Goal: Information Seeking & Learning: Learn about a topic

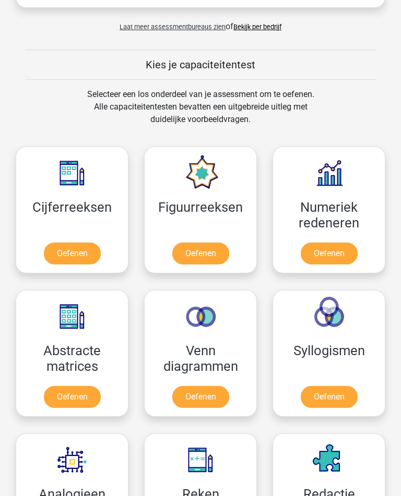
scroll to position [616, 0]
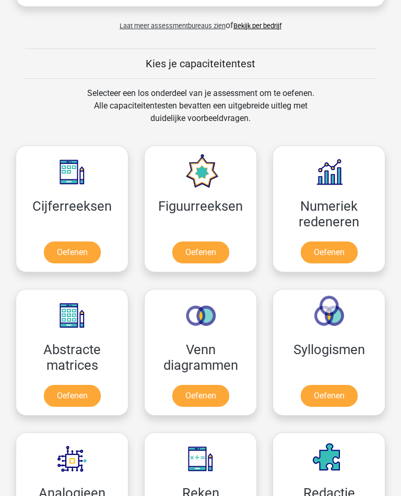
click at [200, 257] on link "Oefenen" at bounding box center [200, 253] width 57 height 22
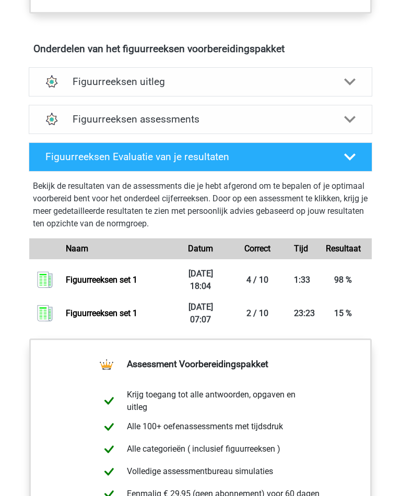
scroll to position [617, 0]
click at [94, 313] on link "Figuurreeksen set 1" at bounding box center [102, 313] width 72 height 10
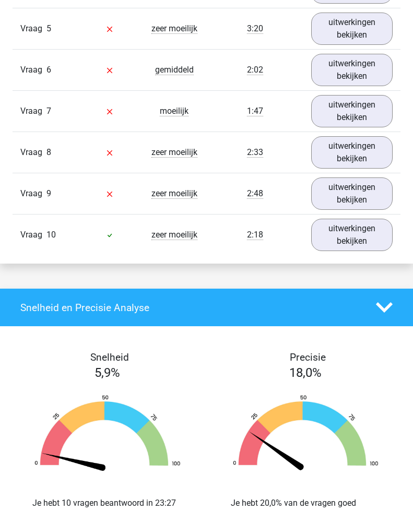
click at [342, 234] on link "uitwerkingen bekijken" at bounding box center [351, 235] width 81 height 32
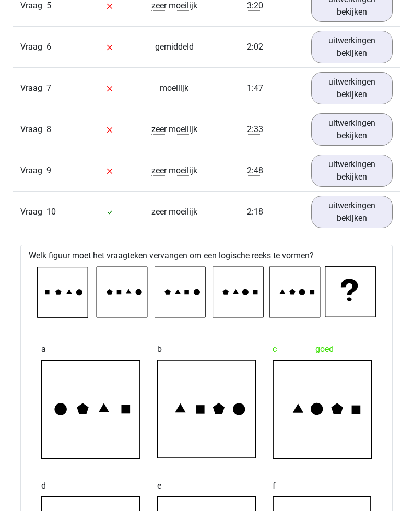
scroll to position [1101, 0]
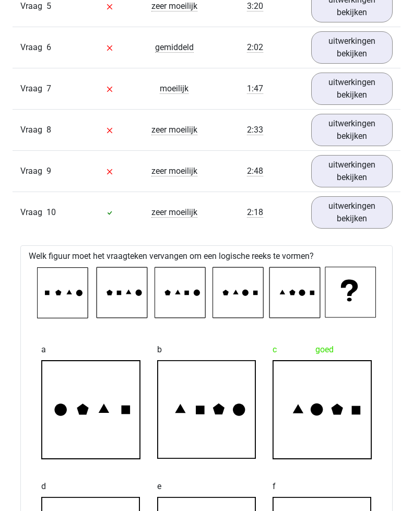
click at [345, 133] on link "uitwerkingen bekijken" at bounding box center [351, 130] width 81 height 32
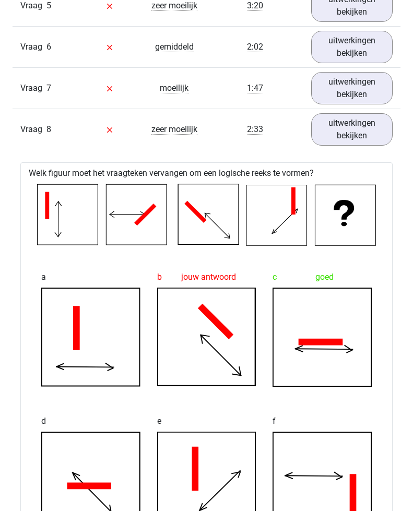
click at [349, 130] on link "uitwerkingen bekijken" at bounding box center [351, 129] width 81 height 32
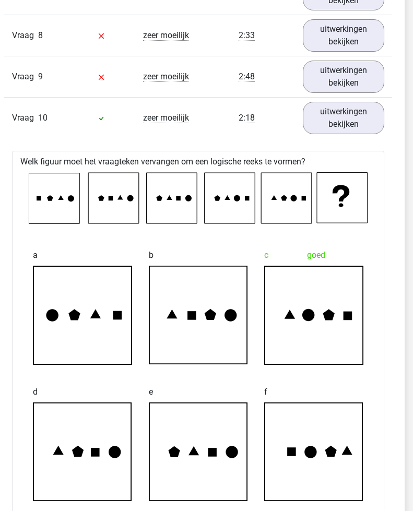
scroll to position [1194, 8]
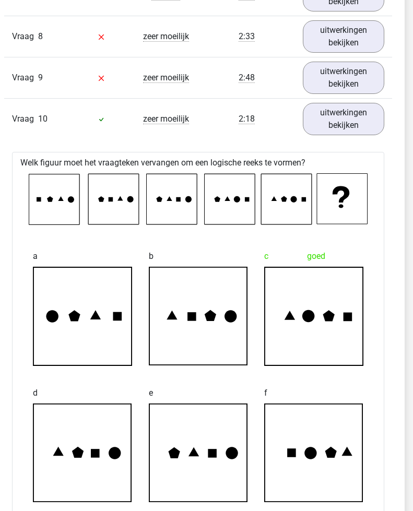
click at [337, 120] on link "uitwerkingen bekijken" at bounding box center [343, 119] width 81 height 32
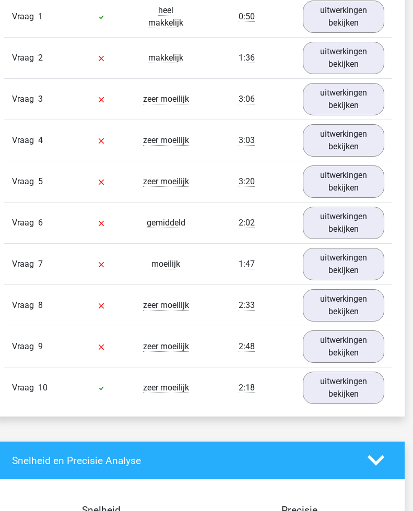
scroll to position [910, 8]
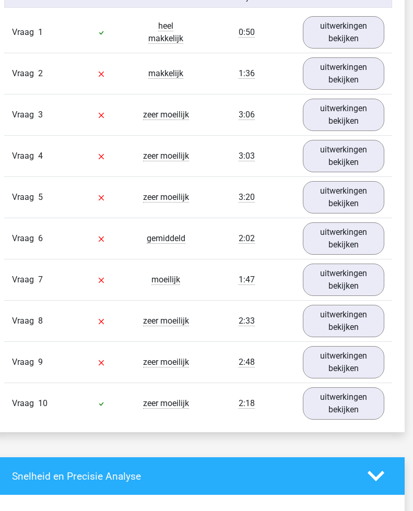
click at [326, 393] on link "uitwerkingen bekijken" at bounding box center [343, 403] width 81 height 32
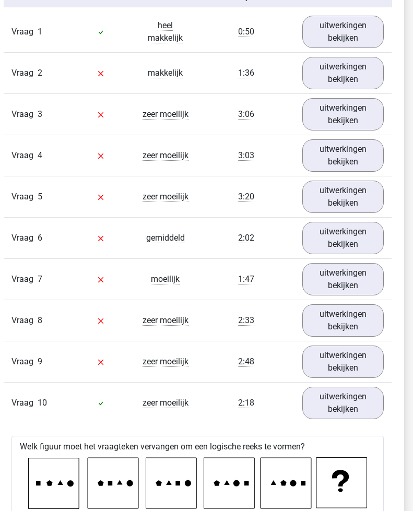
click at [320, 355] on link "uitwerkingen bekijken" at bounding box center [342, 362] width 81 height 32
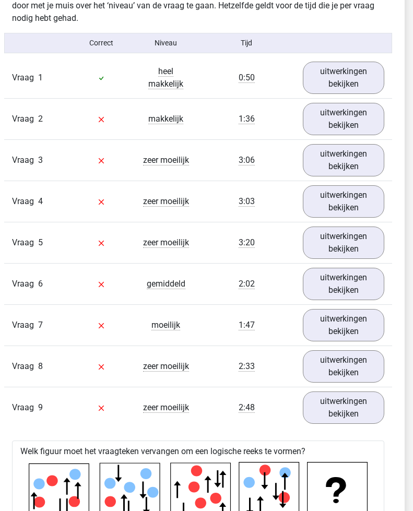
scroll to position [847, 8]
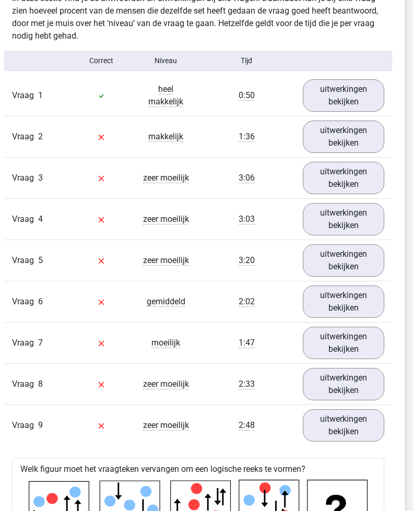
click at [325, 420] on link "uitwerkingen bekijken" at bounding box center [343, 425] width 81 height 32
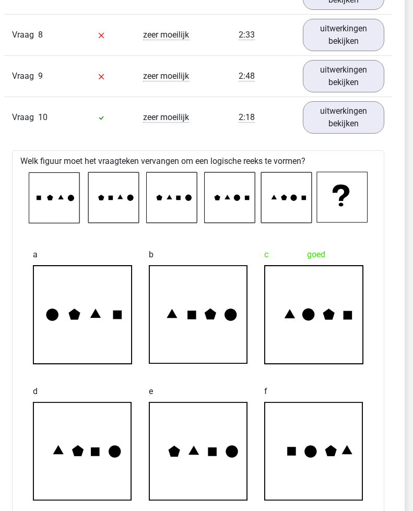
scroll to position [1205, 8]
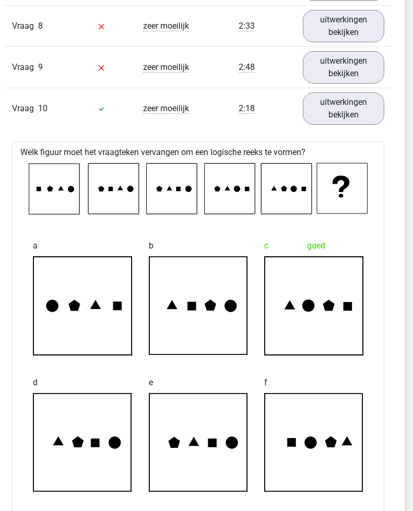
click at [328, 110] on link "uitwerkingen bekijken" at bounding box center [343, 108] width 81 height 32
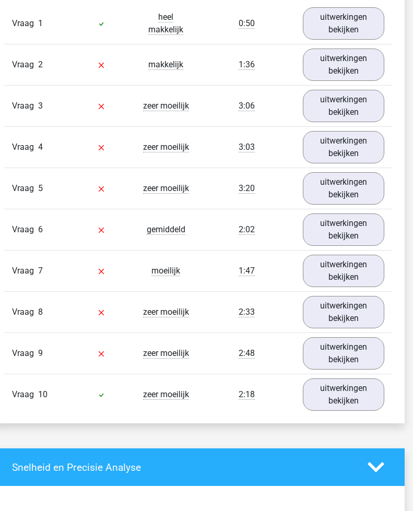
scroll to position [919, 8]
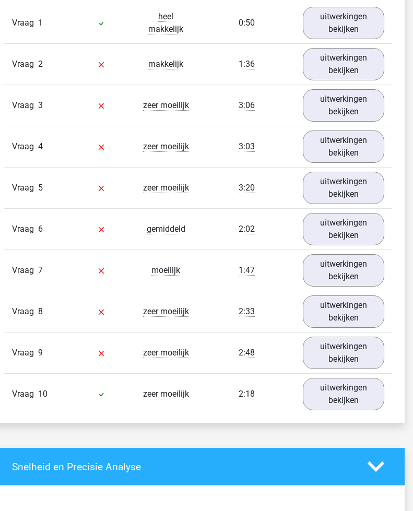
click at [330, 392] on link "uitwerkingen bekijken" at bounding box center [343, 394] width 81 height 32
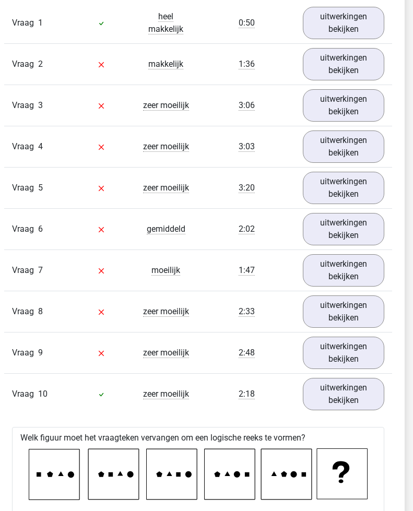
scroll to position [920, 9]
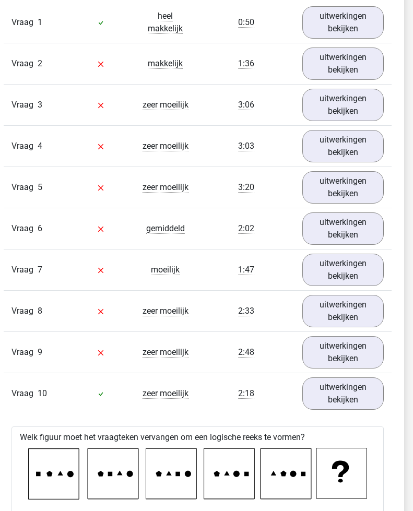
click at [327, 350] on link "uitwerkingen bekijken" at bounding box center [342, 352] width 81 height 32
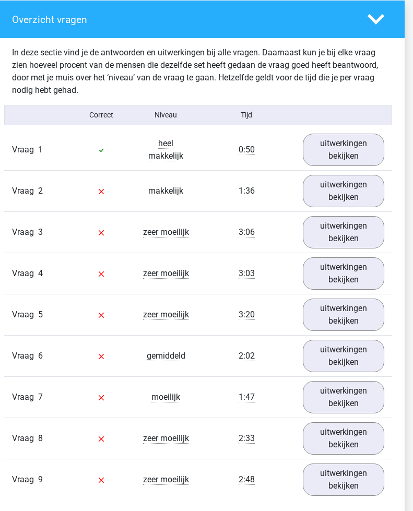
click at [30, 301] on div "Vraag 5 zeer moeilijk 3:20 uitwerkingen bekijken" at bounding box center [198, 314] width 388 height 41
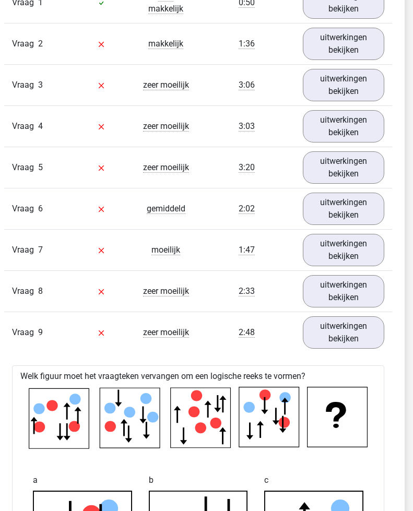
click at [335, 246] on link "uitwerkingen bekijken" at bounding box center [343, 250] width 81 height 32
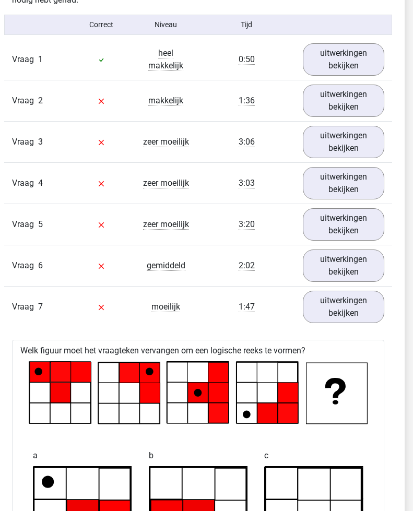
scroll to position [856, 8]
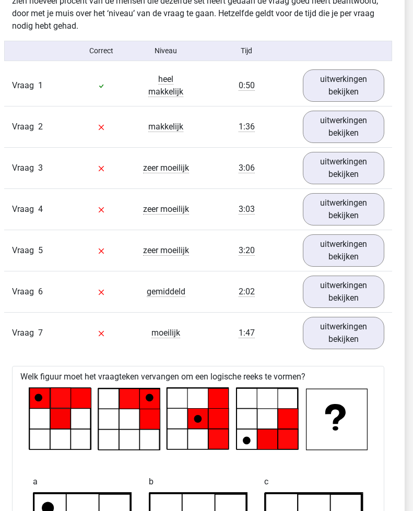
click at [332, 293] on link "uitwerkingen bekijken" at bounding box center [343, 292] width 81 height 32
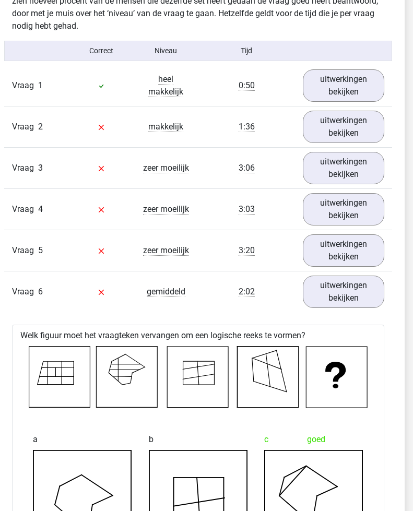
scroll to position [856, 9]
click at [323, 293] on link "uitwerkingen bekijken" at bounding box center [342, 292] width 81 height 32
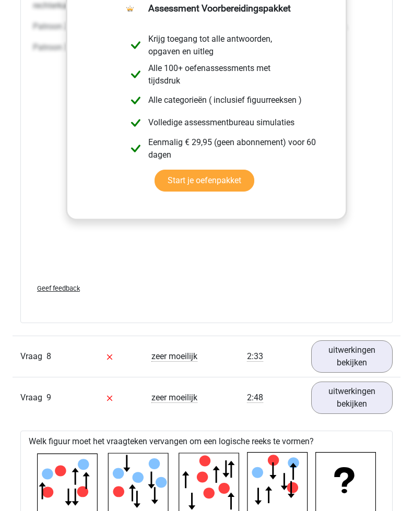
scroll to position [1659, 0]
